Goal: Task Accomplishment & Management: Manage account settings

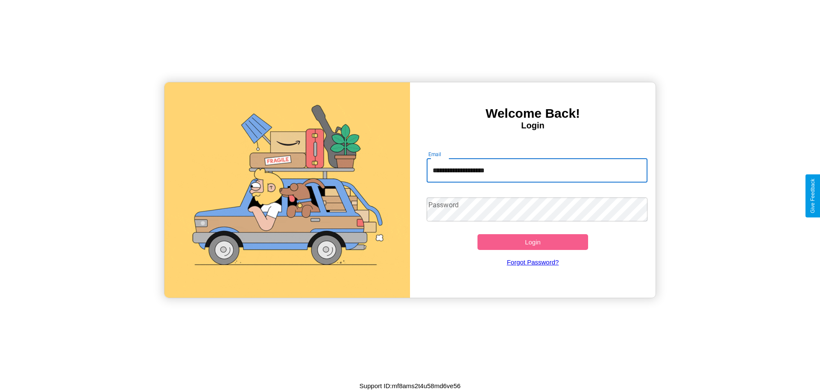
type input "**********"
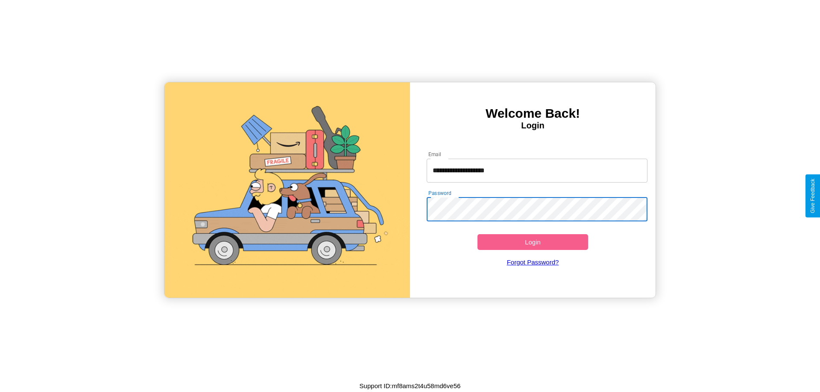
click at [532, 242] on button "Login" at bounding box center [532, 242] width 111 height 16
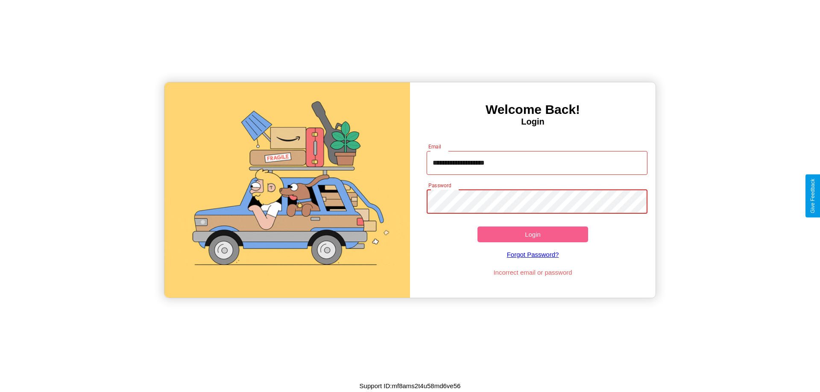
click at [532, 234] on button "Login" at bounding box center [532, 235] width 111 height 16
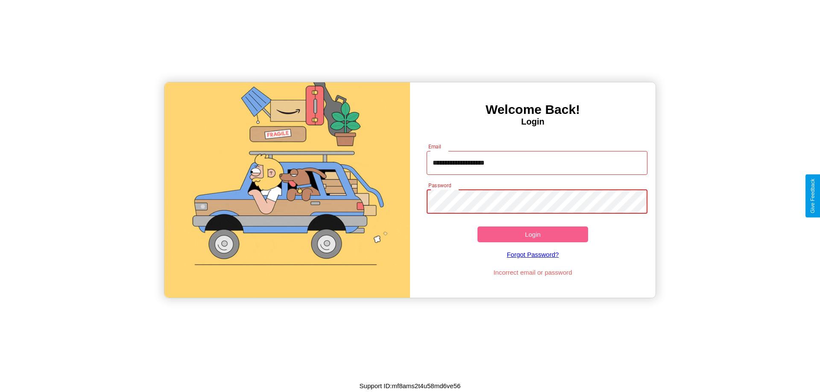
click at [532, 234] on button "Login" at bounding box center [532, 235] width 111 height 16
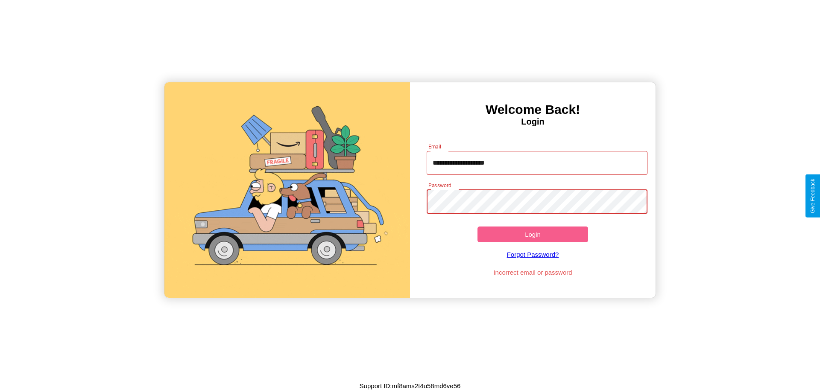
click at [532, 234] on button "Login" at bounding box center [532, 235] width 111 height 16
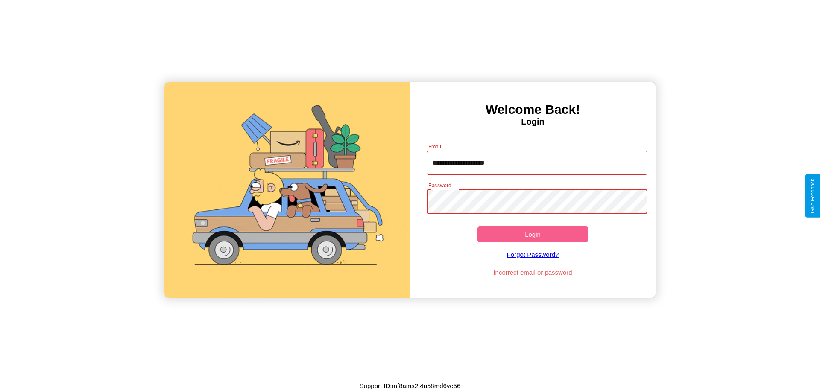
click at [532, 234] on button "Login" at bounding box center [532, 235] width 111 height 16
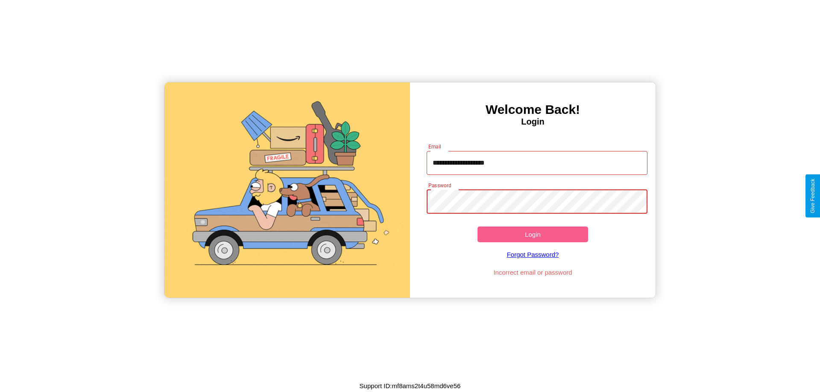
click at [532, 234] on button "Login" at bounding box center [532, 235] width 111 height 16
